Goal: Task Accomplishment & Management: Use online tool/utility

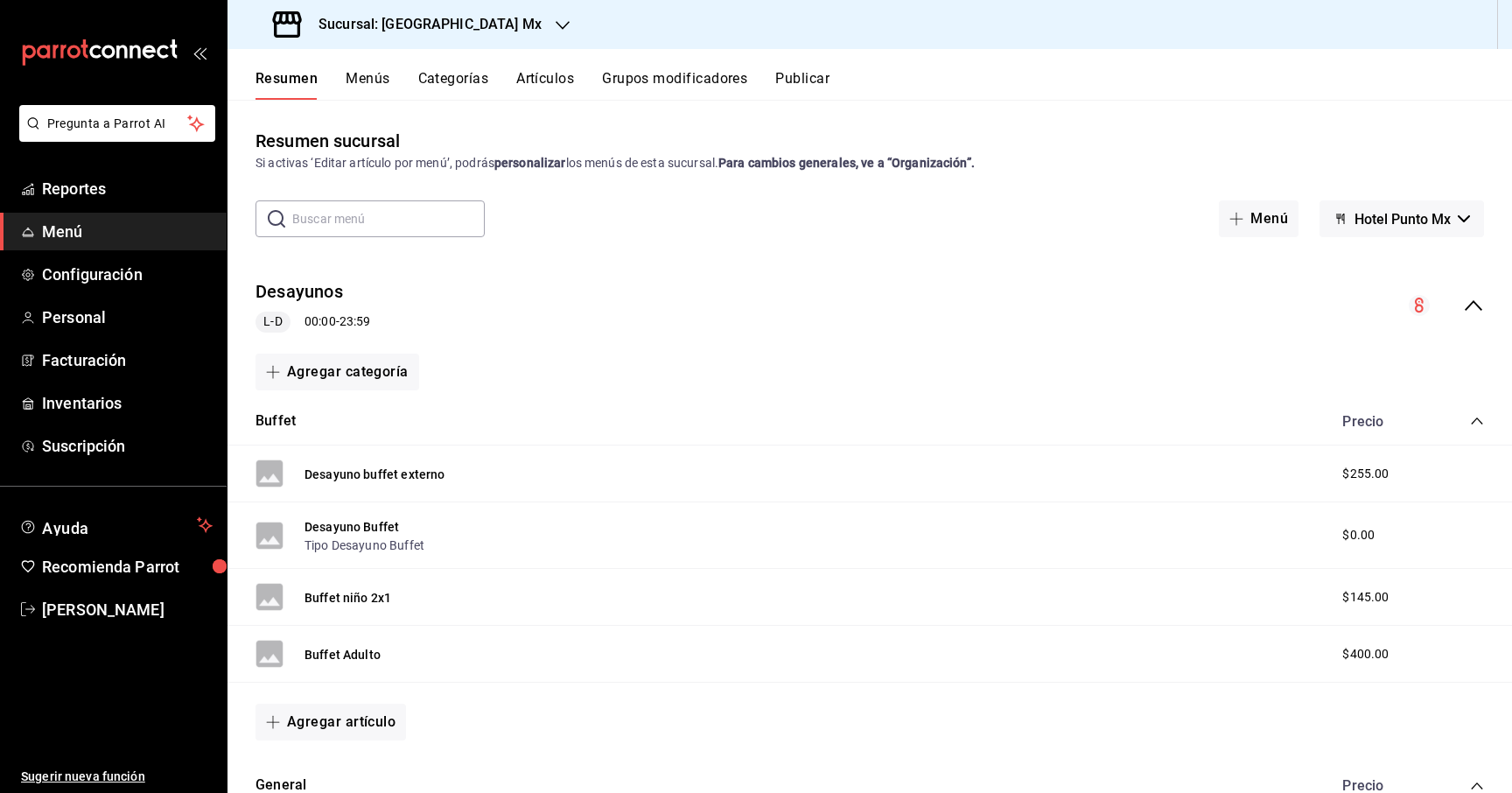
click at [556, 16] on div at bounding box center [562, 25] width 14 height 18
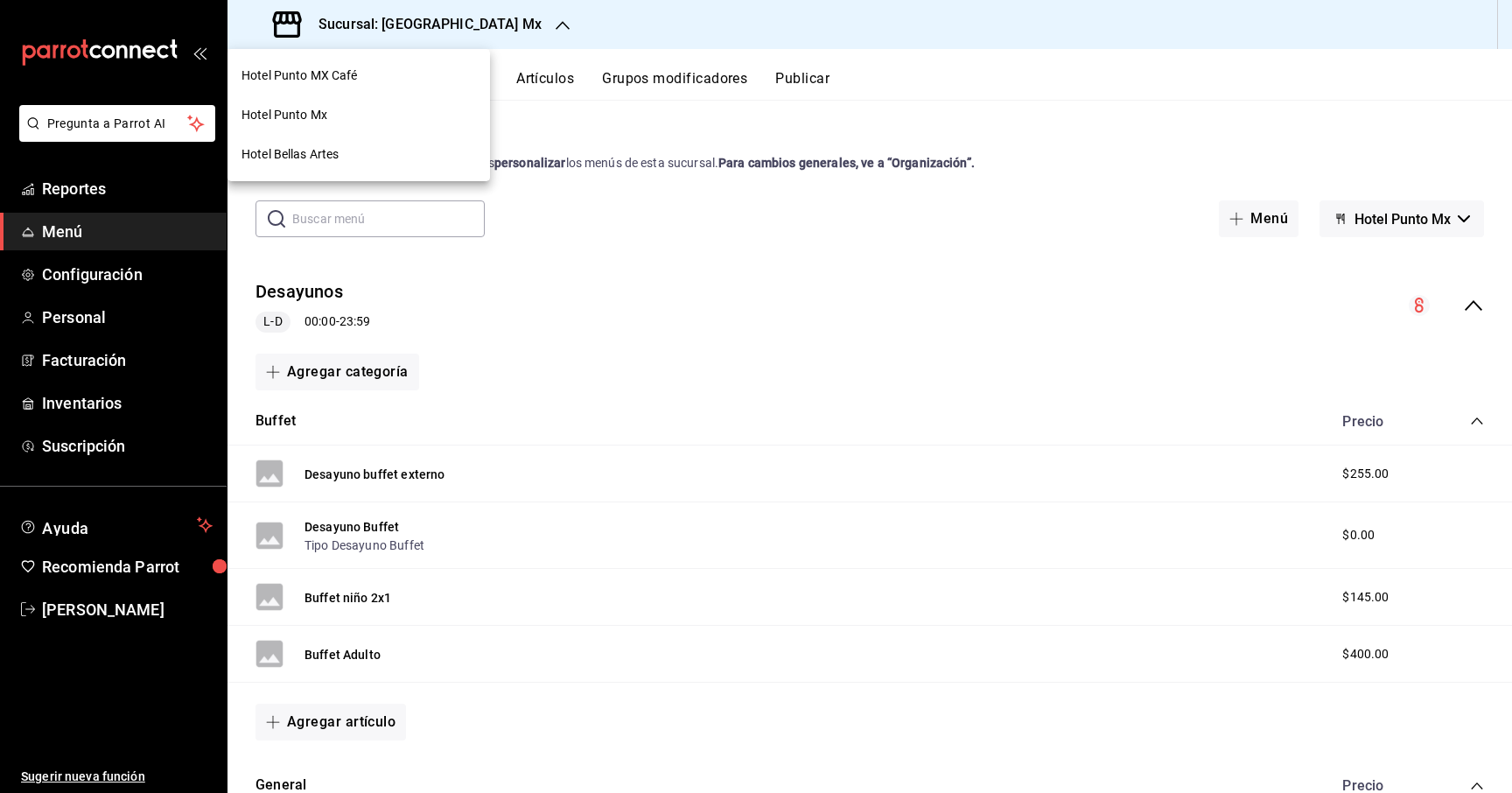
click at [385, 119] on div "Hotel Punto Mx" at bounding box center [359, 115] width 234 height 18
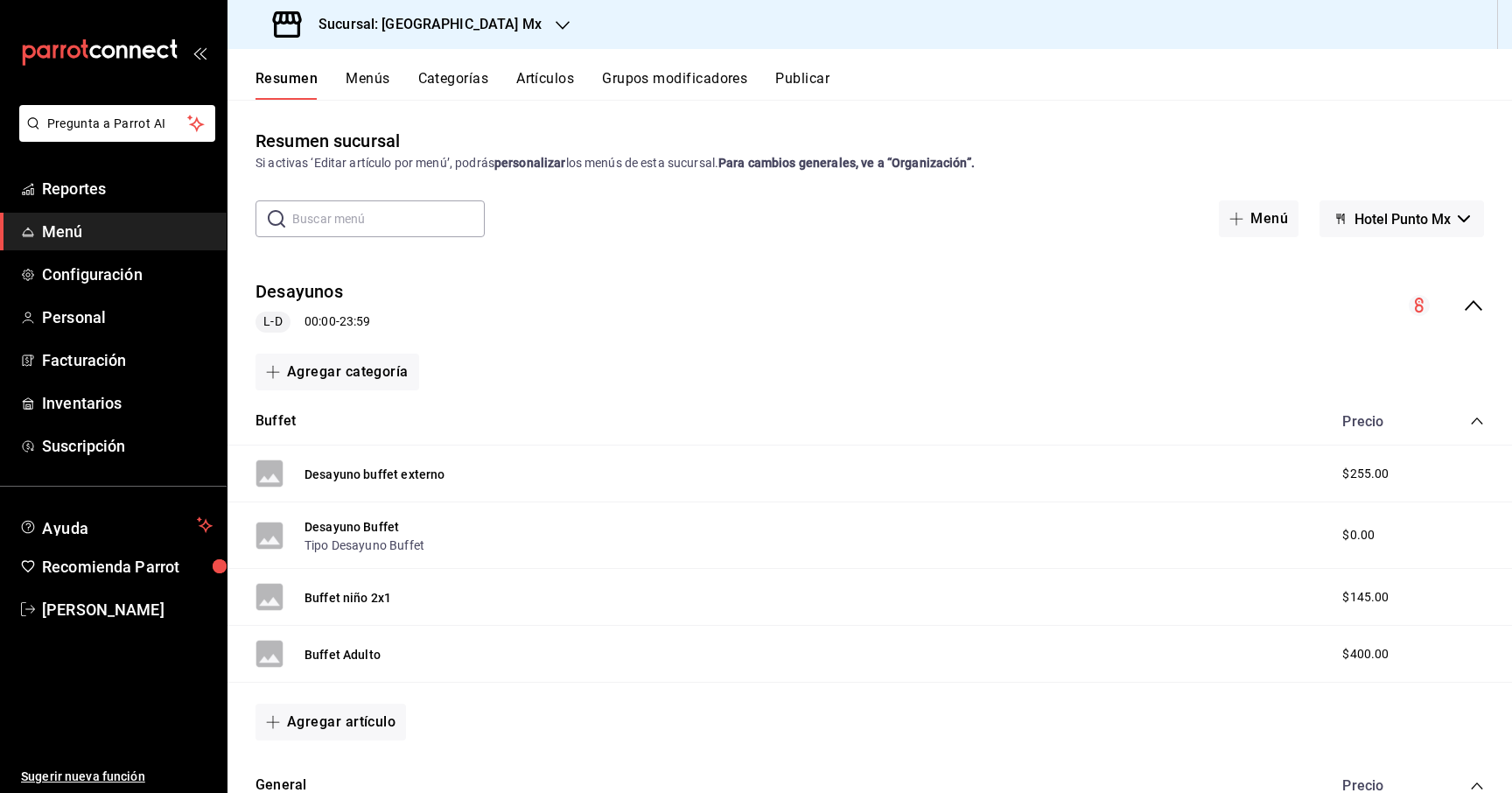
click at [482, 33] on div "Sucursal: [GEOGRAPHIC_DATA] Mx" at bounding box center [409, 25] width 335 height 49
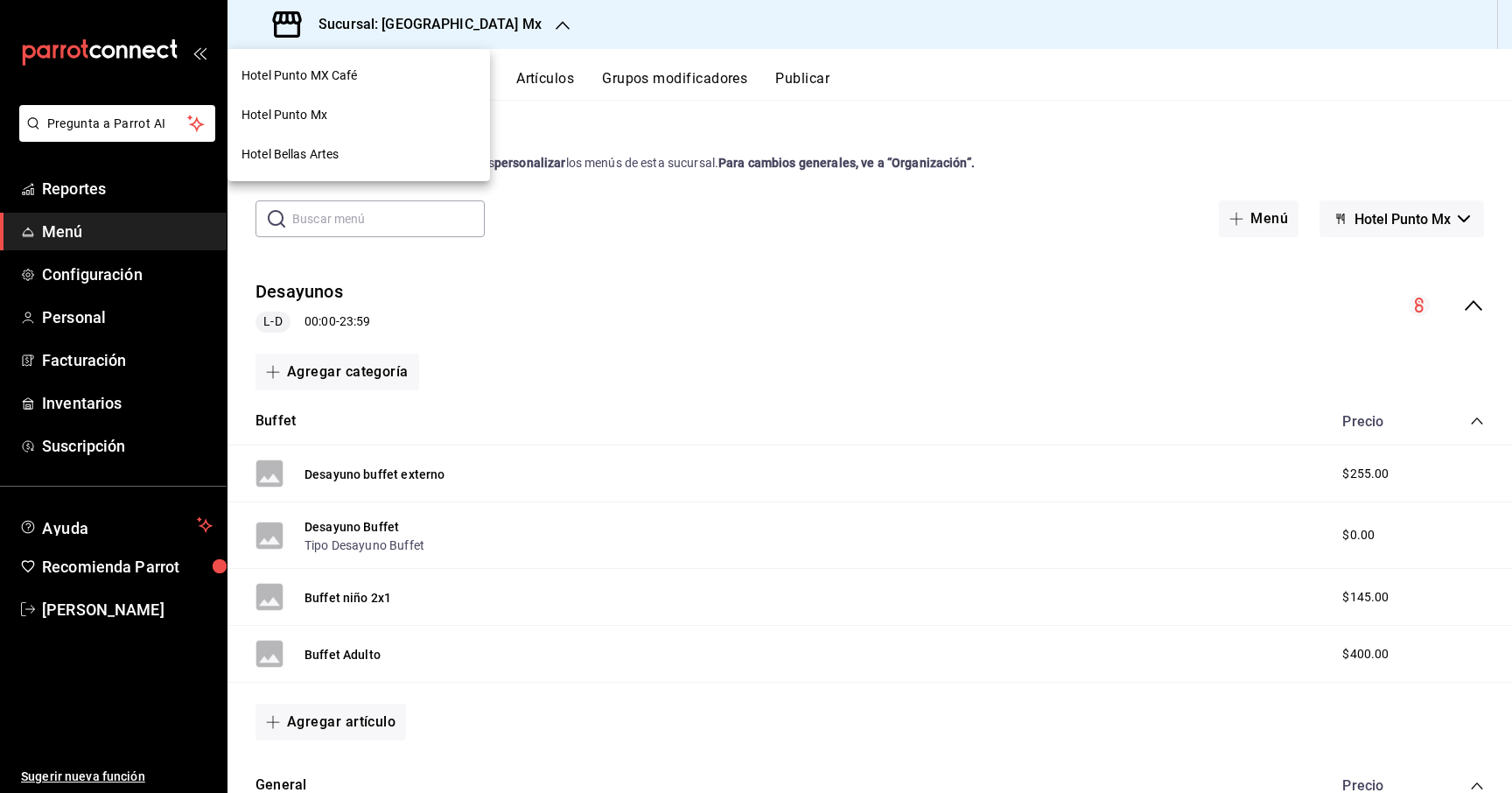
click at [357, 157] on div "Hotel Bellas Artes" at bounding box center [359, 155] width 234 height 18
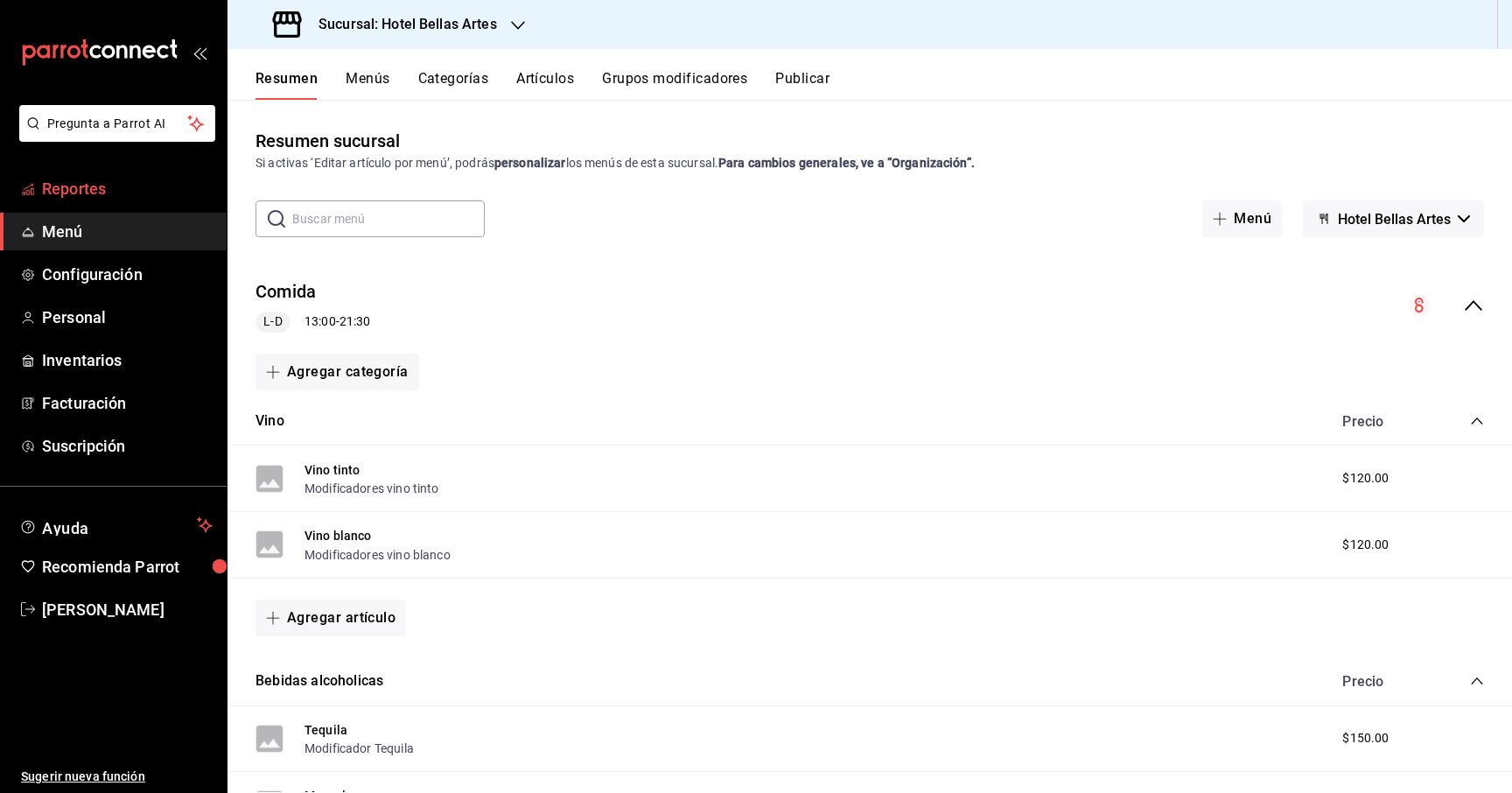
click at [93, 198] on span "Reportes" at bounding box center [127, 189] width 170 height 24
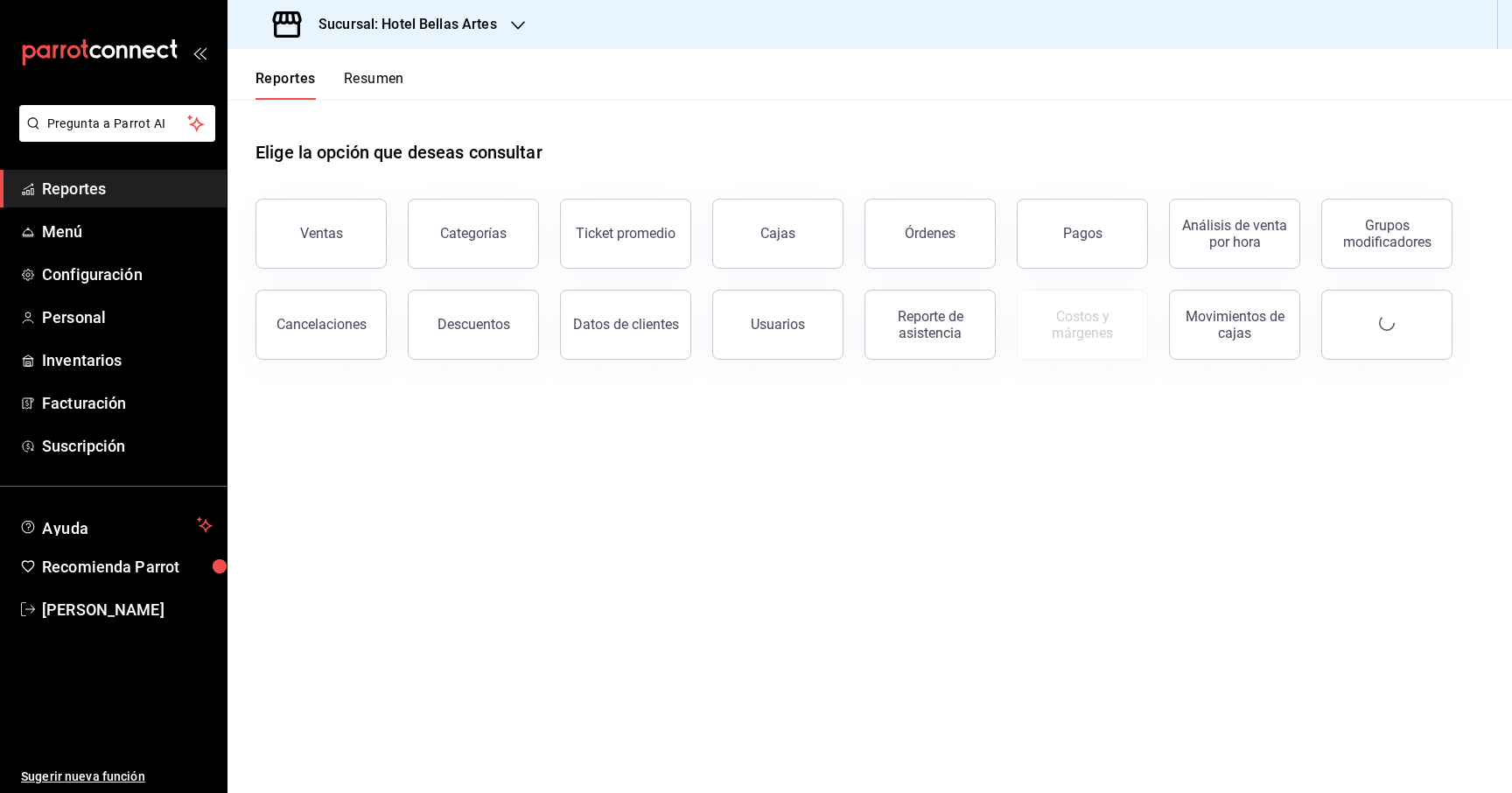
click at [326, 219] on button "Ventas" at bounding box center [320, 234] width 131 height 70
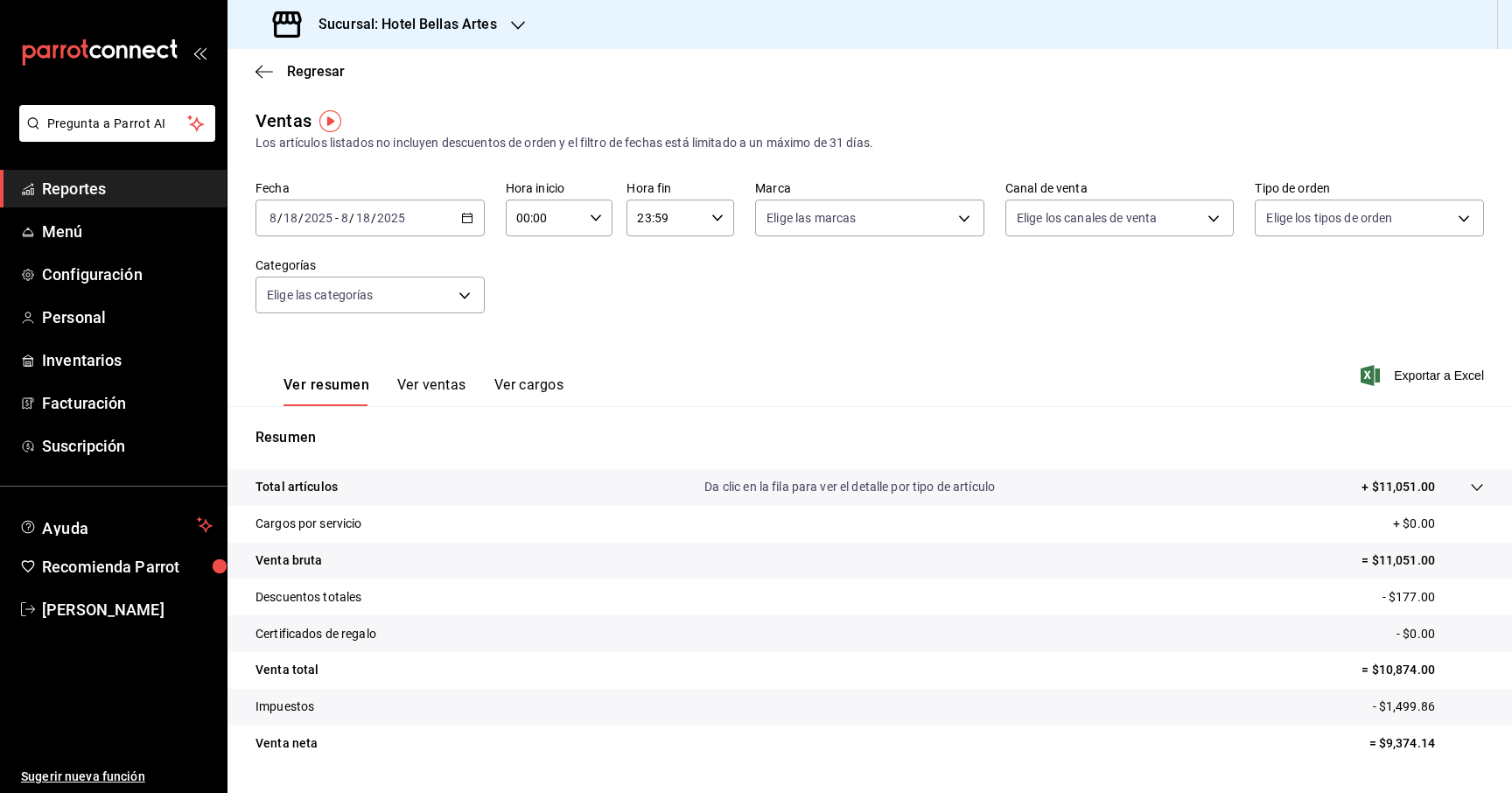
click at [419, 376] on button "Ver ventas" at bounding box center [432, 391] width 70 height 29
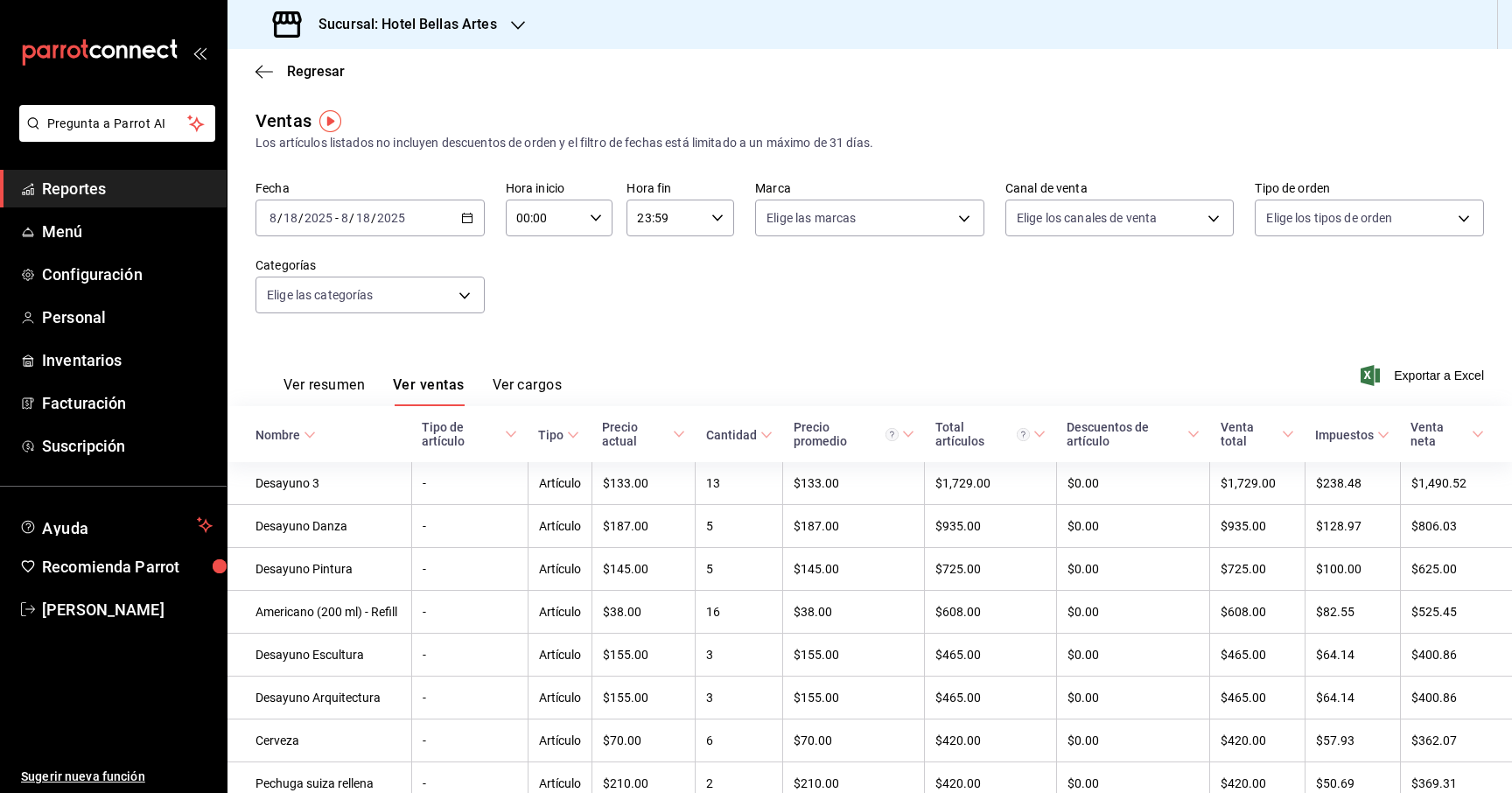
click at [593, 216] on icon "button" at bounding box center [595, 217] width 12 height 12
click at [784, 287] on div at bounding box center [756, 396] width 1512 height 793
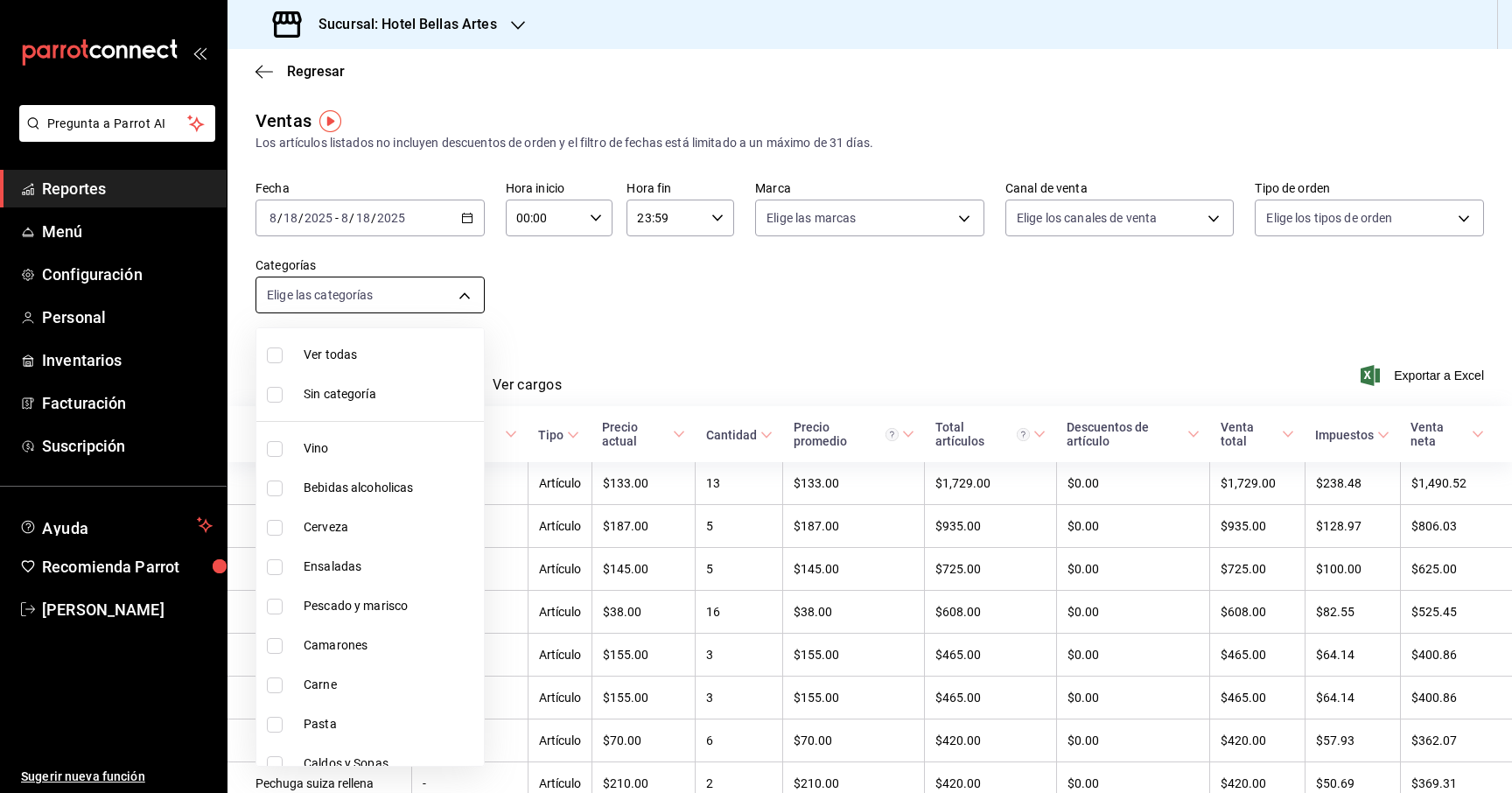
click at [437, 299] on body "Pregunta a Parrot AI Reportes Menú Configuración Personal Inventarios Facturaci…" at bounding box center [756, 396] width 1512 height 793
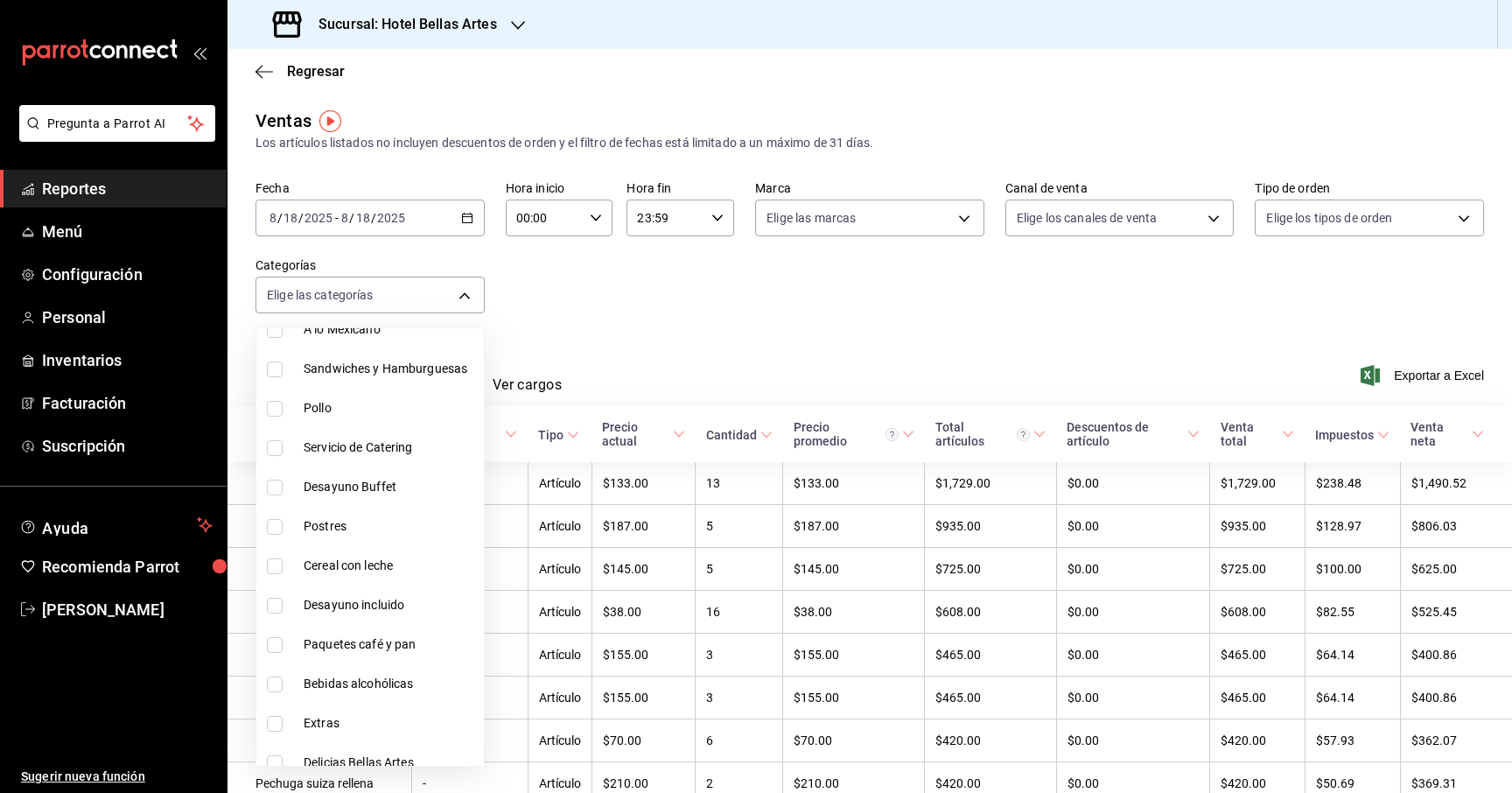
scroll to position [884, 0]
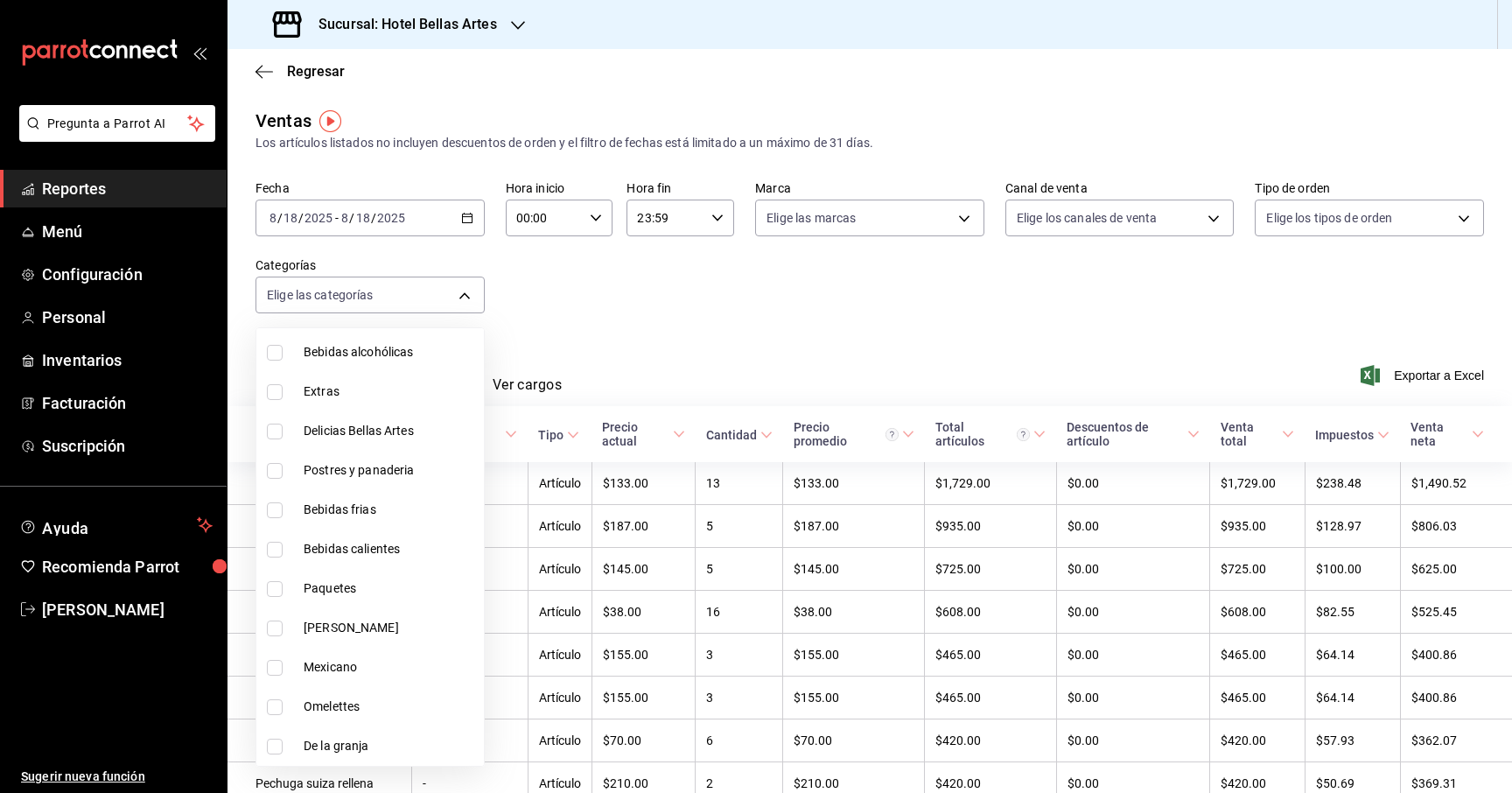
click at [666, 307] on div at bounding box center [756, 396] width 1512 height 793
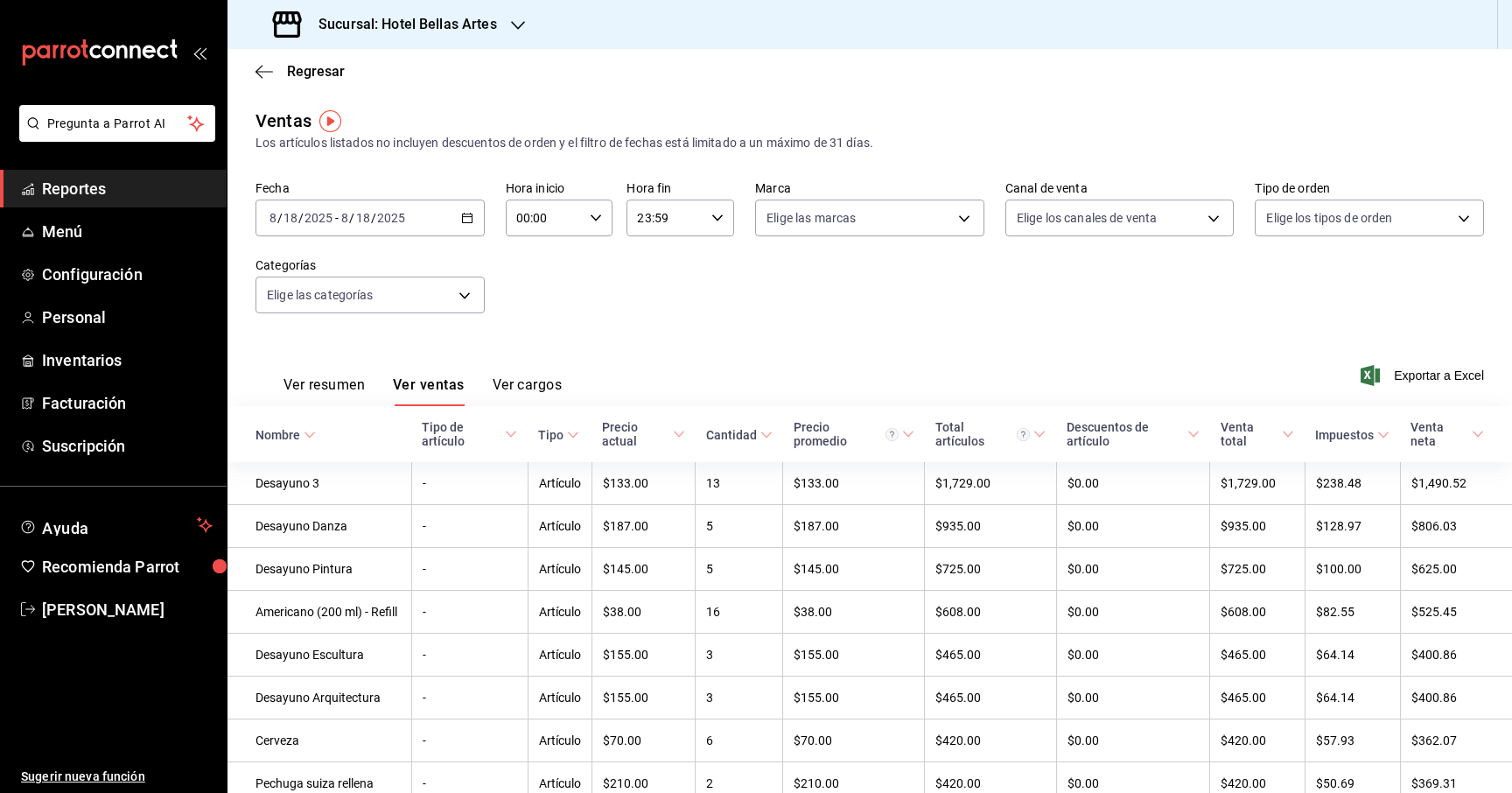
click at [575, 215] on input "00:00" at bounding box center [544, 218] width 78 height 35
click at [537, 292] on span "12" at bounding box center [532, 295] width 27 height 14
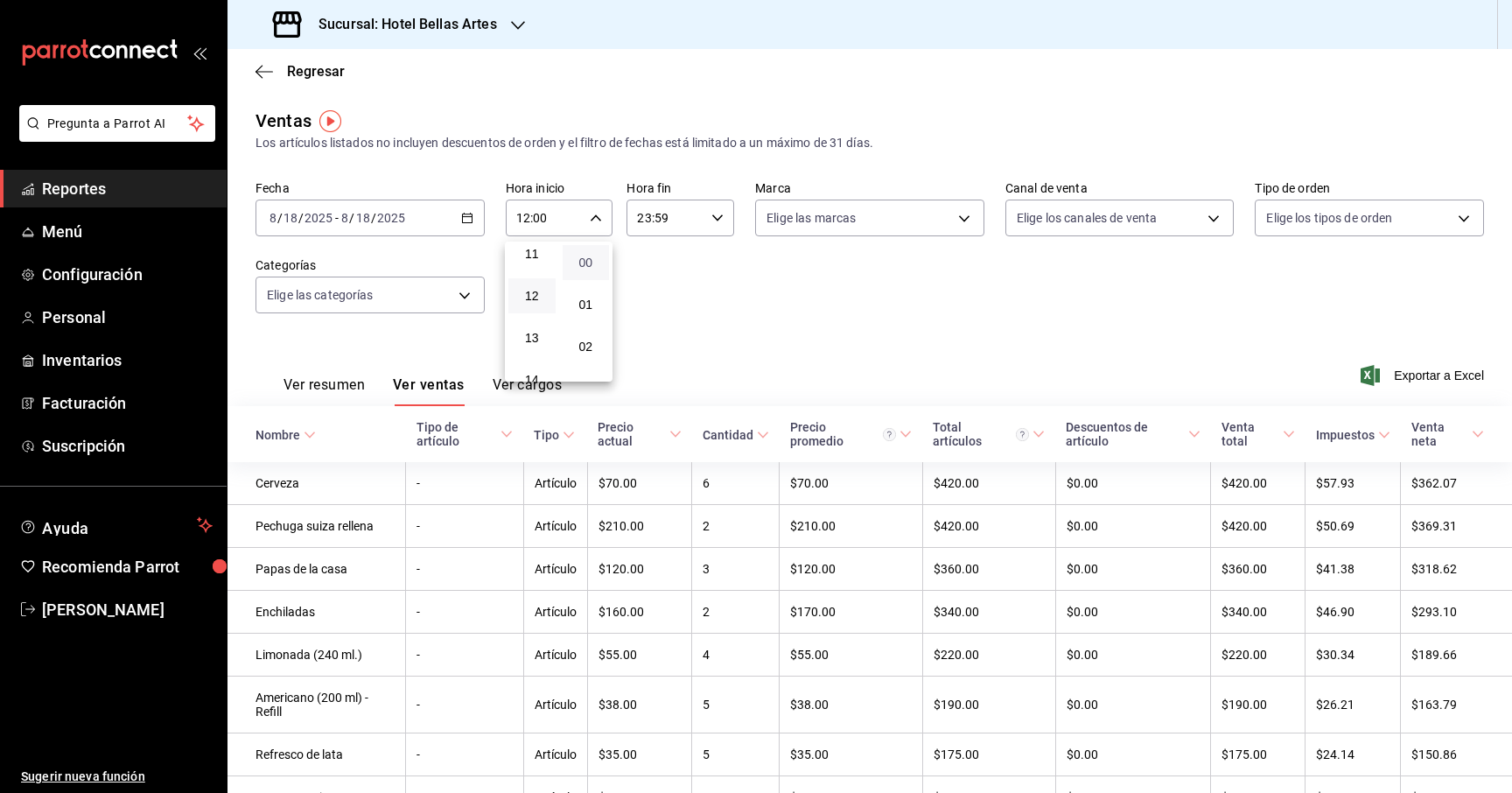
click at [587, 261] on span "00" at bounding box center [586, 262] width 27 height 14
click at [537, 331] on span "13" at bounding box center [532, 337] width 27 height 14
type input "13:00"
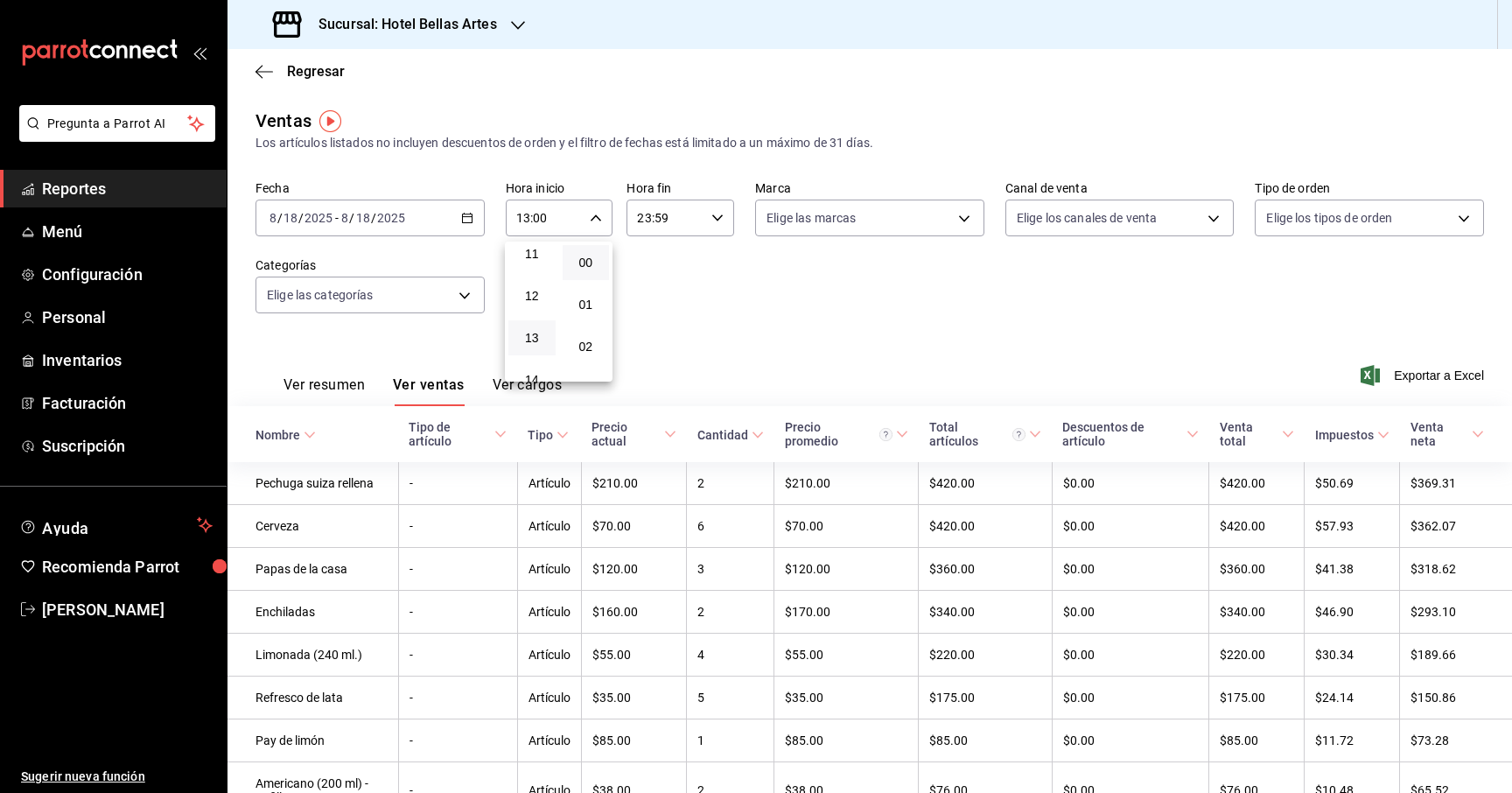
click at [128, 269] on div at bounding box center [756, 396] width 1512 height 793
click at [102, 269] on span "Configuración" at bounding box center [127, 275] width 170 height 24
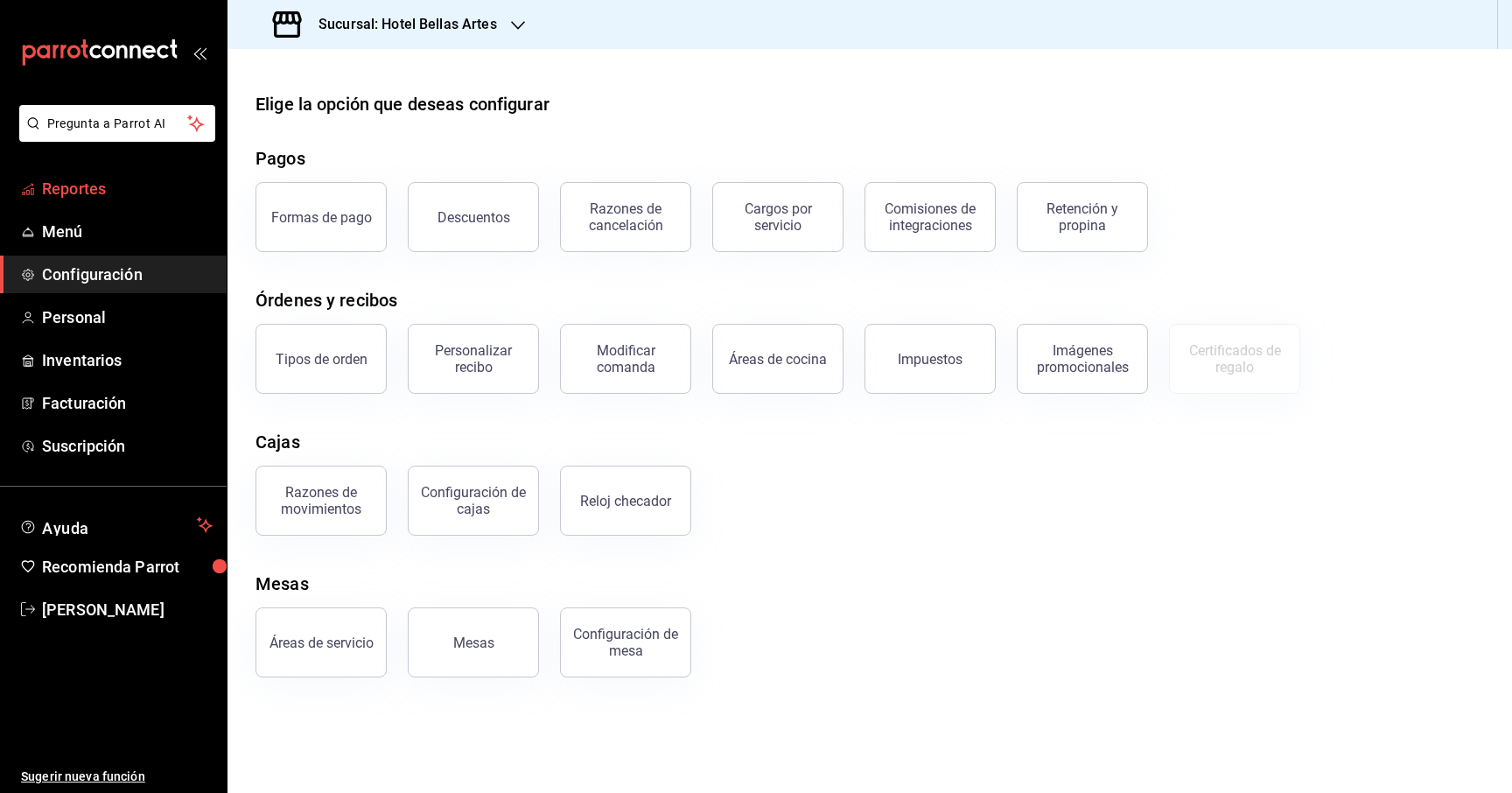
click at [105, 188] on span "Reportes" at bounding box center [127, 189] width 170 height 24
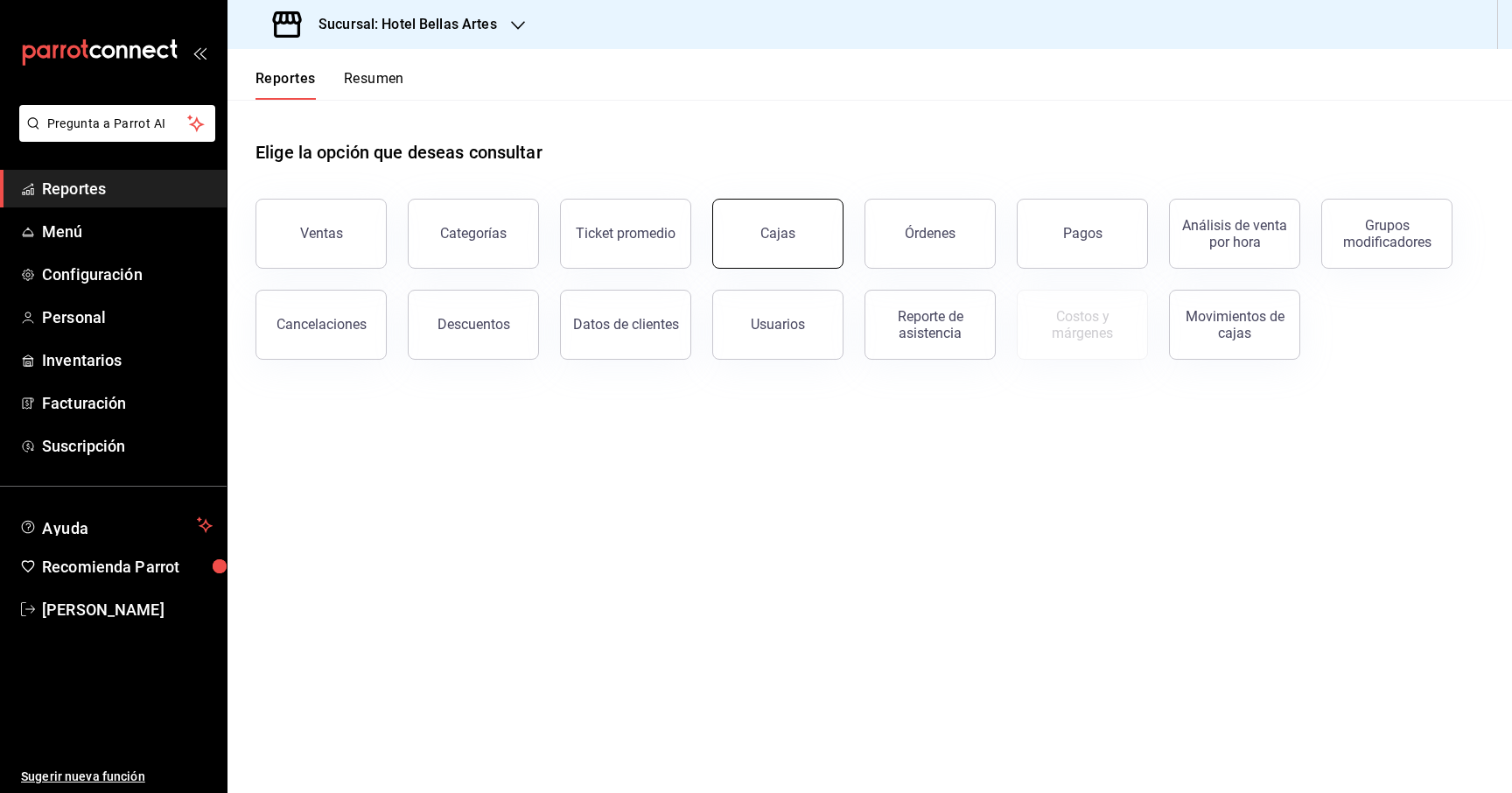
click at [789, 237] on div "Cajas" at bounding box center [778, 234] width 35 height 16
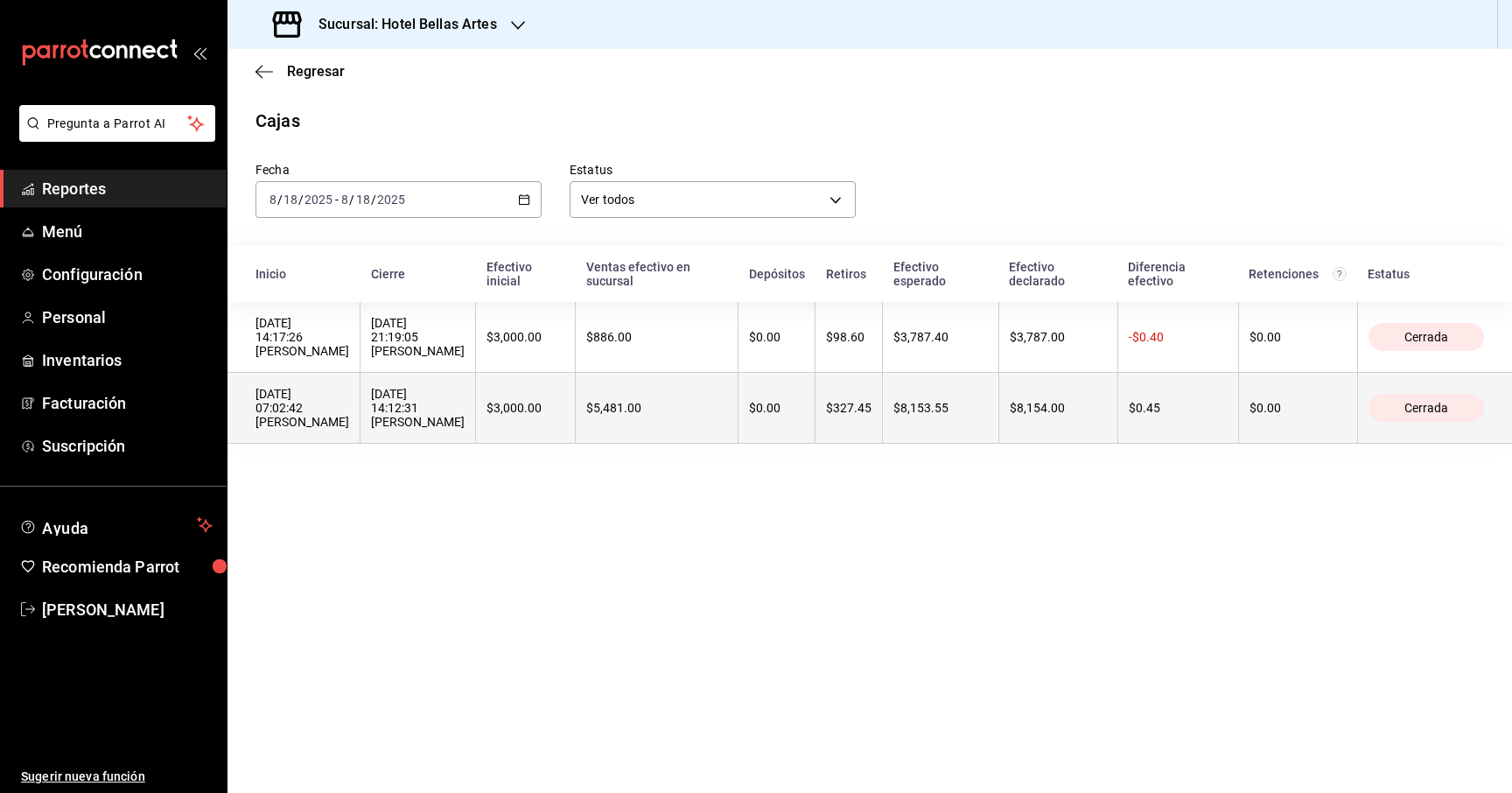
click at [1210, 411] on div "$0.45" at bounding box center [1178, 407] width 99 height 14
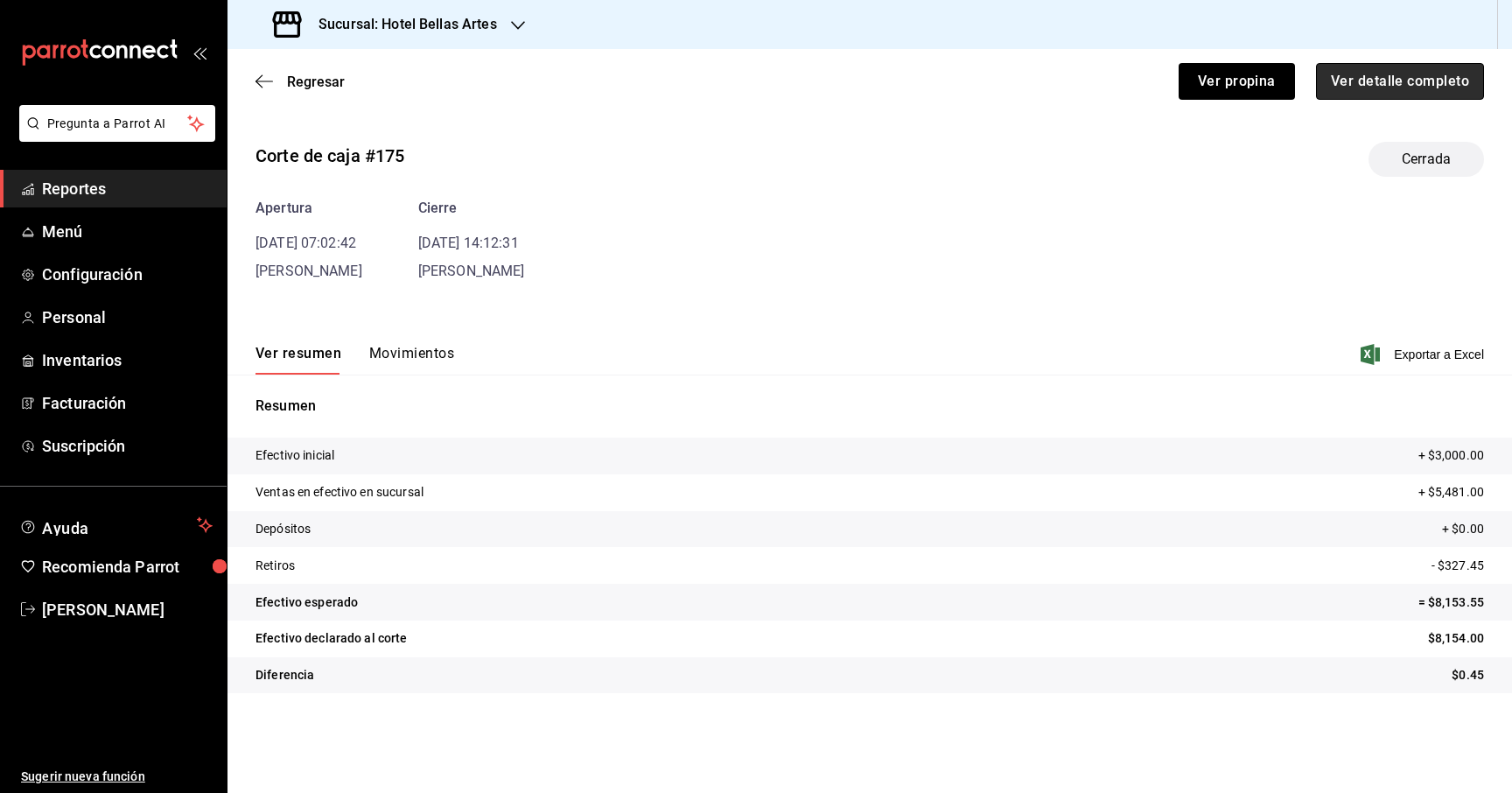
click at [1357, 75] on button "Ver detalle completo" at bounding box center [1399, 81] width 168 height 37
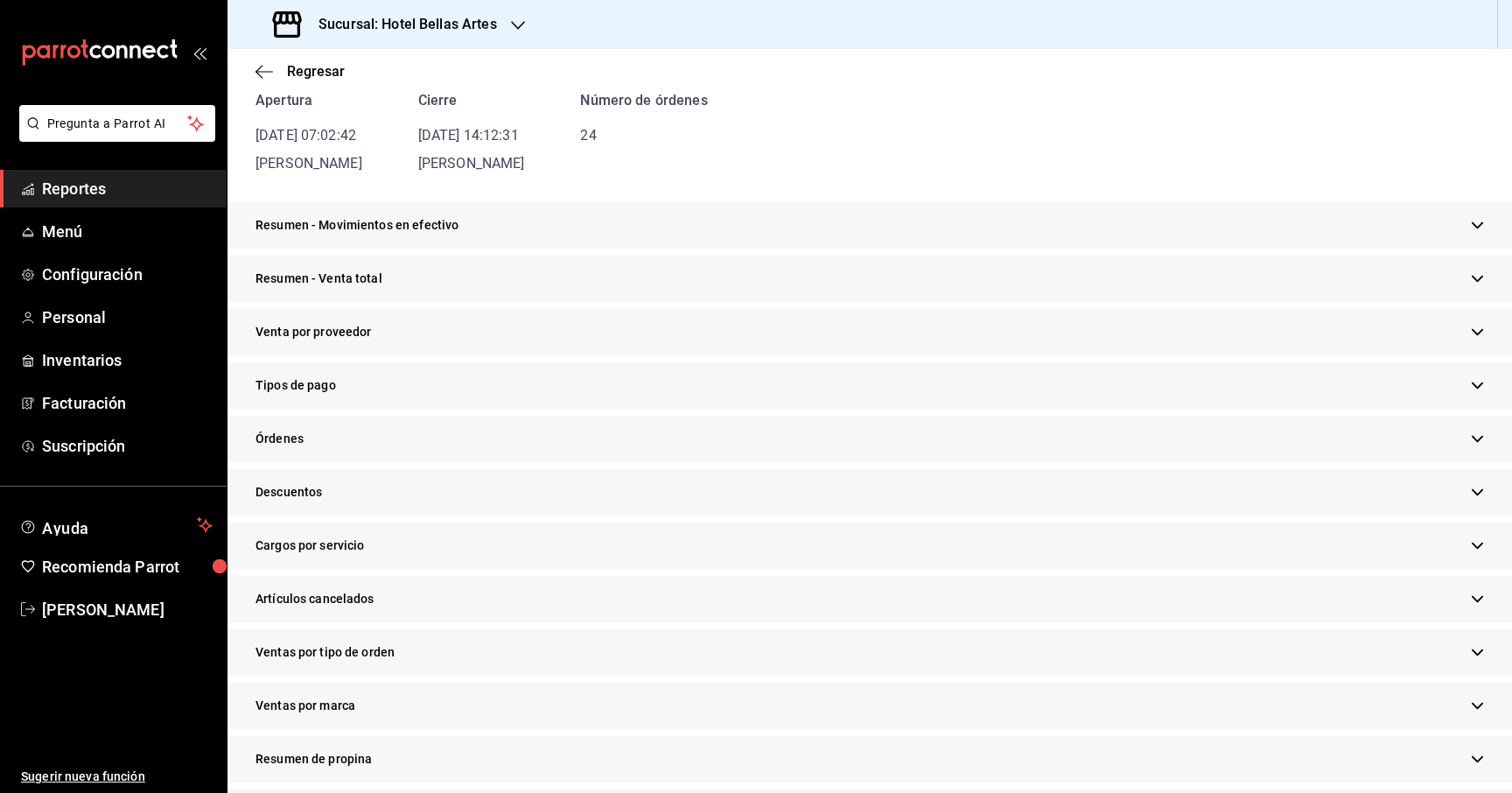
scroll to position [195, 0]
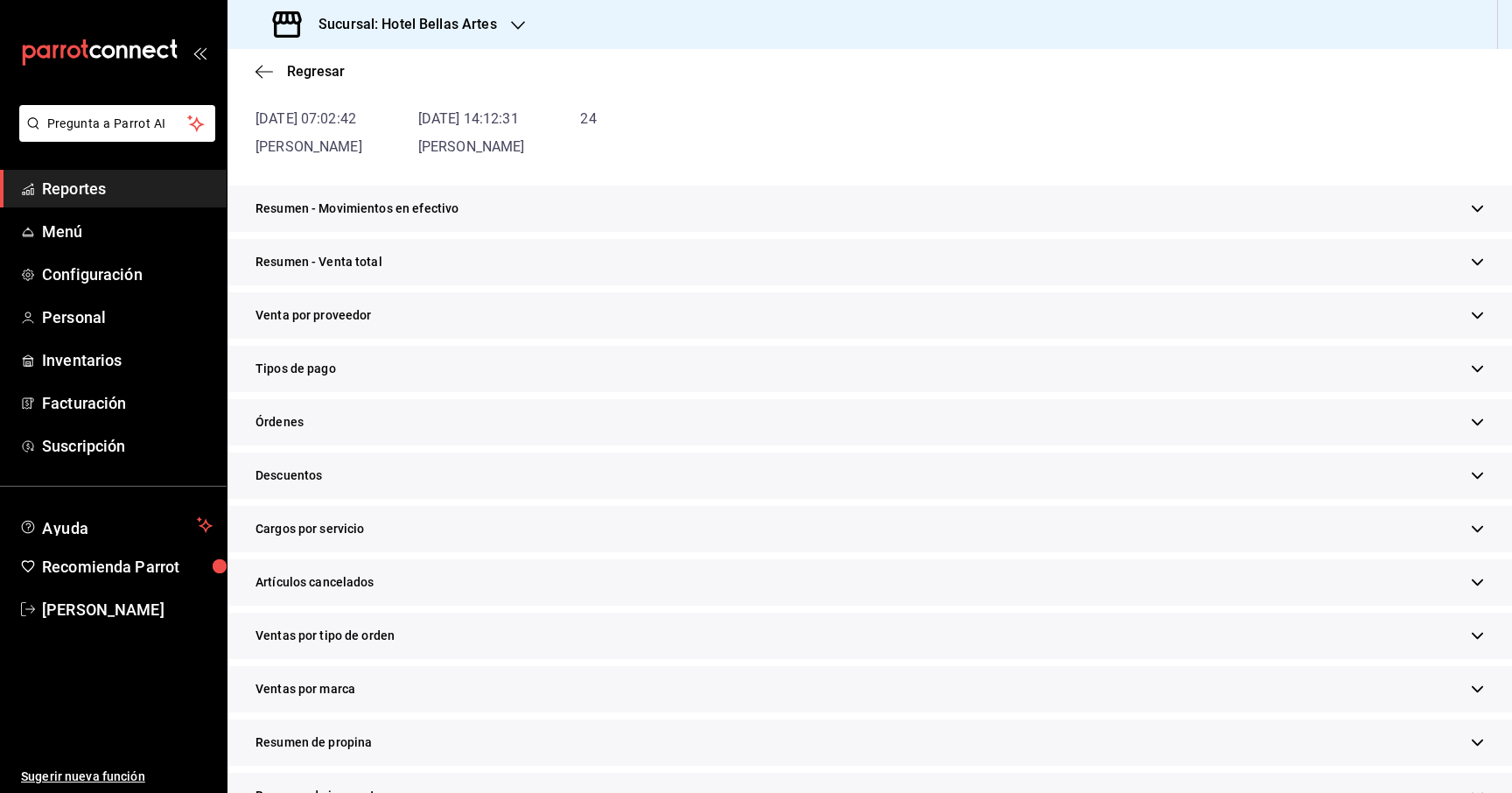
click at [594, 254] on div "Resumen - Venta total" at bounding box center [869, 262] width 1284 height 47
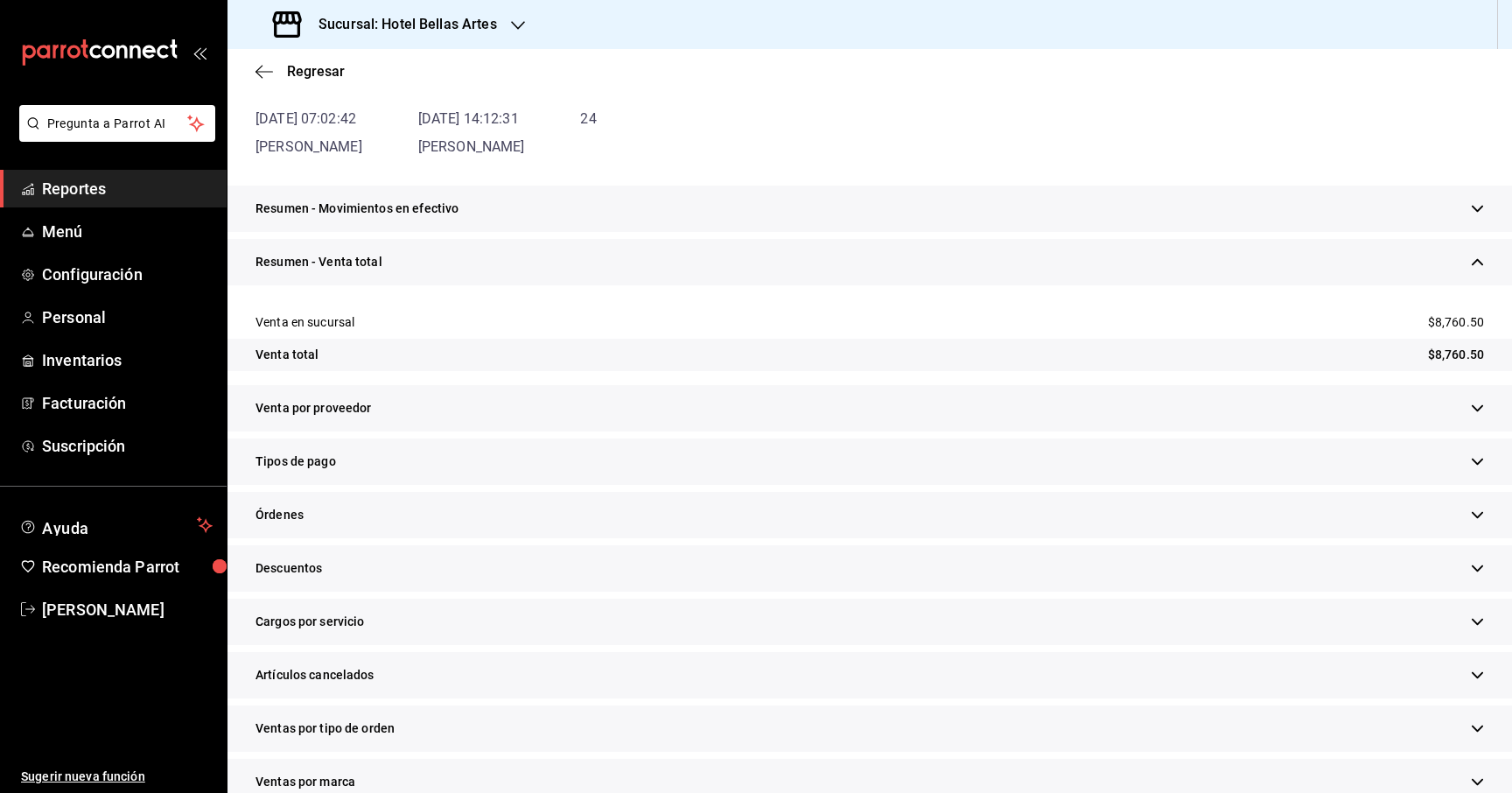
click at [509, 20] on div "Sucursal: Hotel Bellas Artes" at bounding box center [386, 25] width 290 height 49
click at [387, 70] on div "Hotel Punto MX Café" at bounding box center [359, 76] width 234 height 18
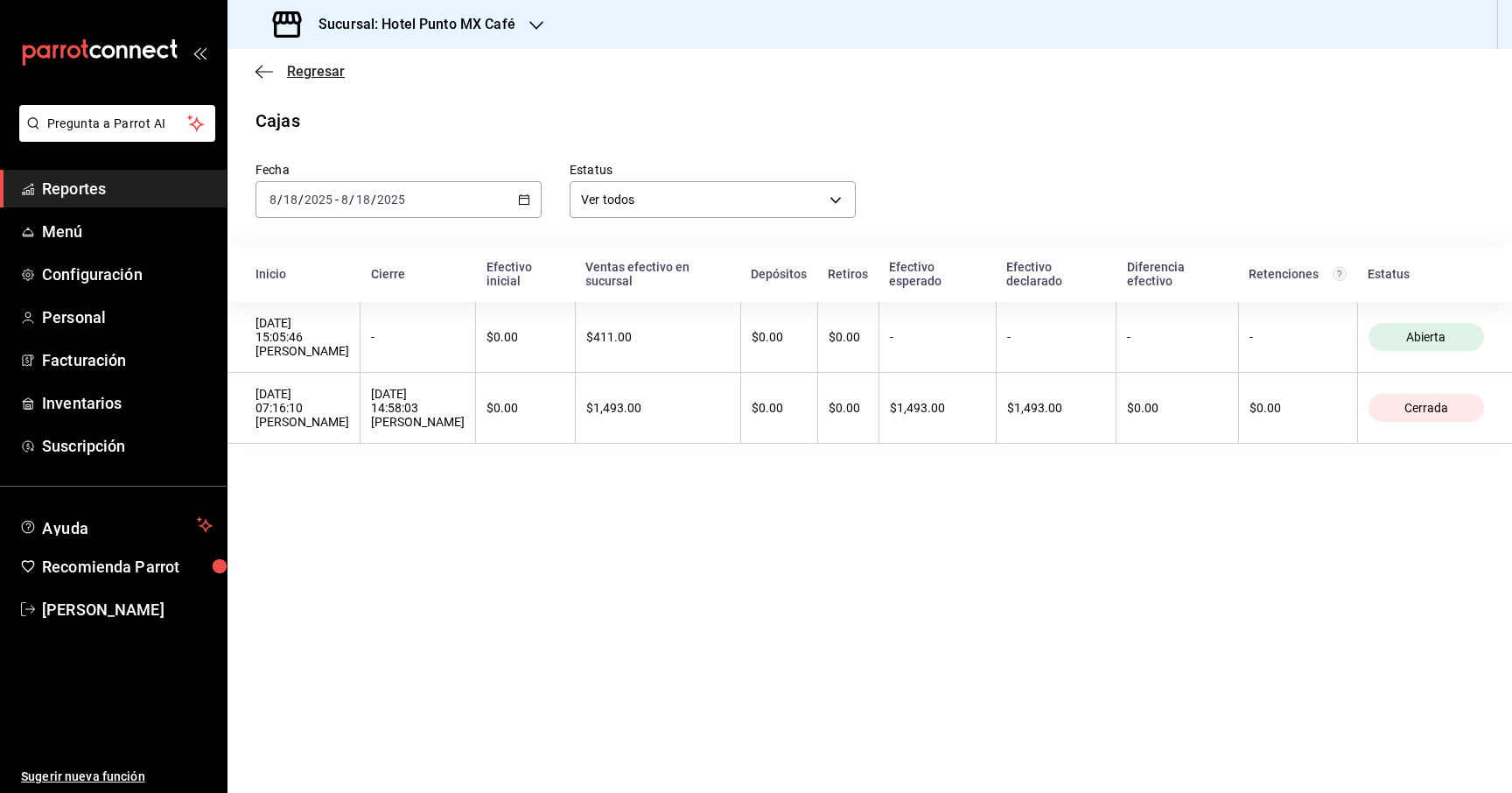
click at [267, 74] on icon "button" at bounding box center [264, 71] width 17 height 16
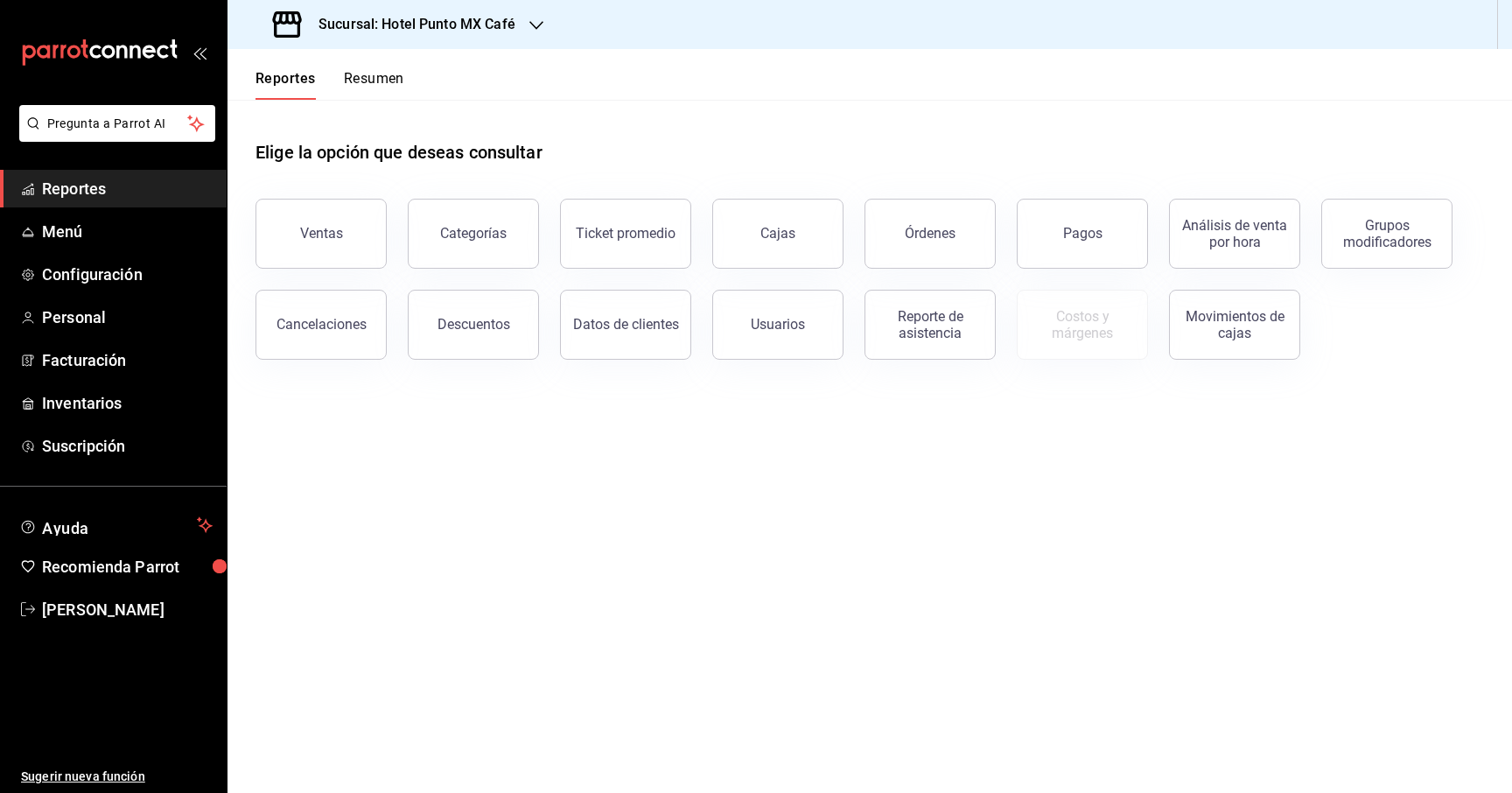
click at [346, 276] on div "Cancelaciones" at bounding box center [310, 313] width 152 height 91
click at [346, 226] on button "Ventas" at bounding box center [320, 234] width 131 height 70
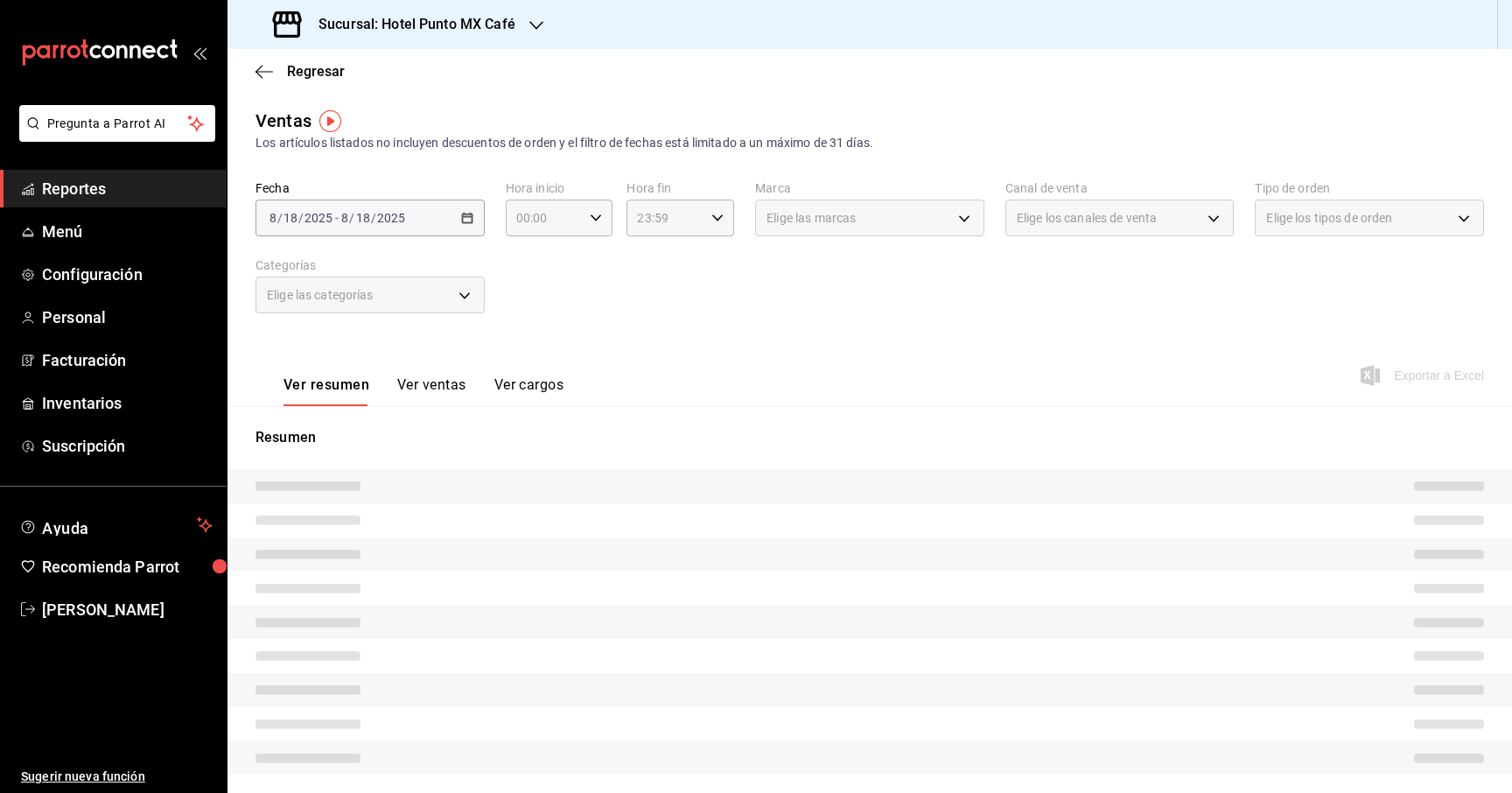
click at [430, 390] on button "Ver ventas" at bounding box center [432, 391] width 70 height 29
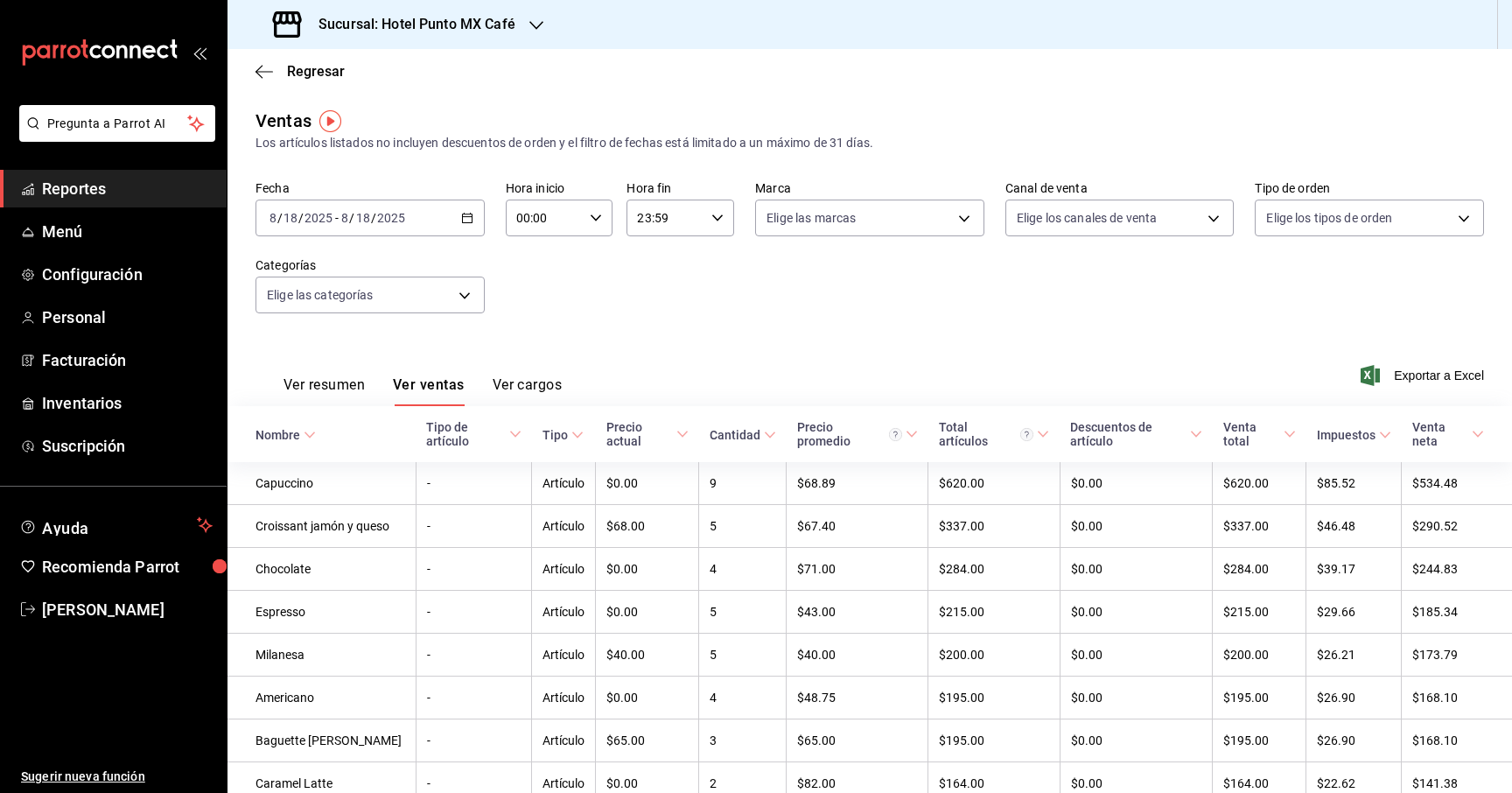
click at [330, 392] on button "Ver resumen" at bounding box center [324, 391] width 81 height 29
